Goal: Transaction & Acquisition: Subscribe to service/newsletter

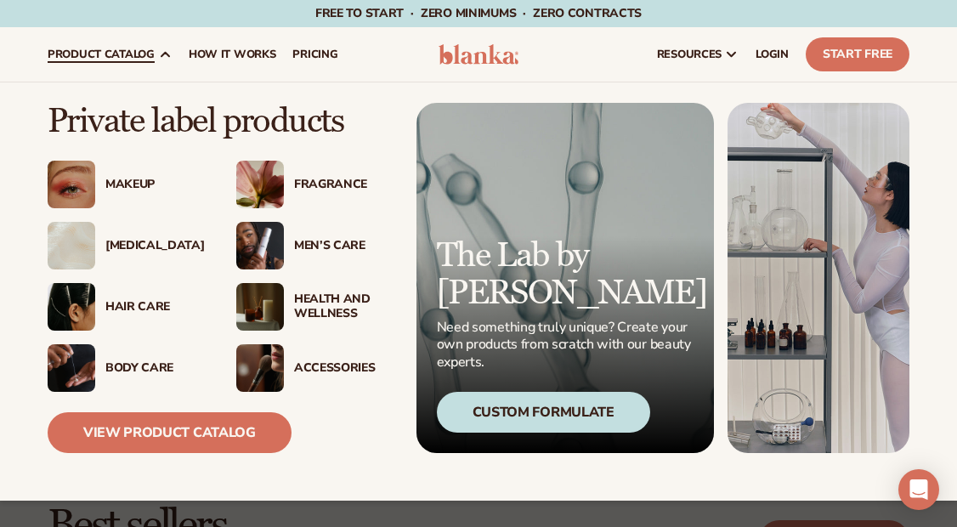
click at [133, 253] on div "[MEDICAL_DATA]" at bounding box center [153, 246] width 97 height 14
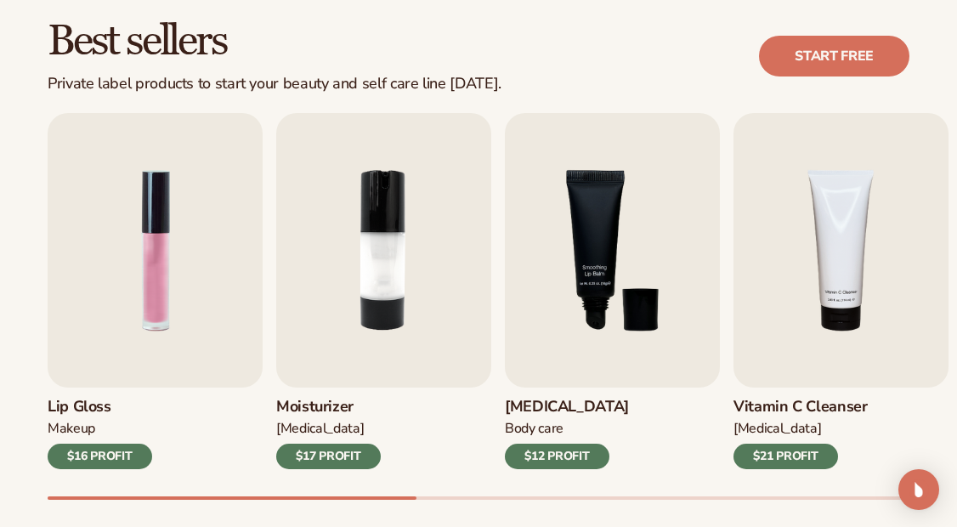
scroll to position [510, 0]
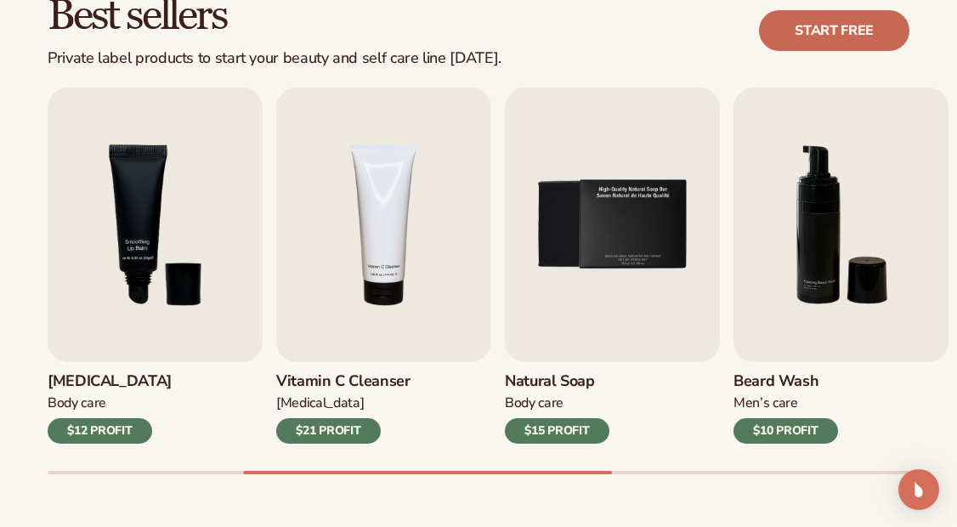
click at [841, 29] on link "Start free" at bounding box center [834, 30] width 151 height 41
